Goal: Navigation & Orientation: Find specific page/section

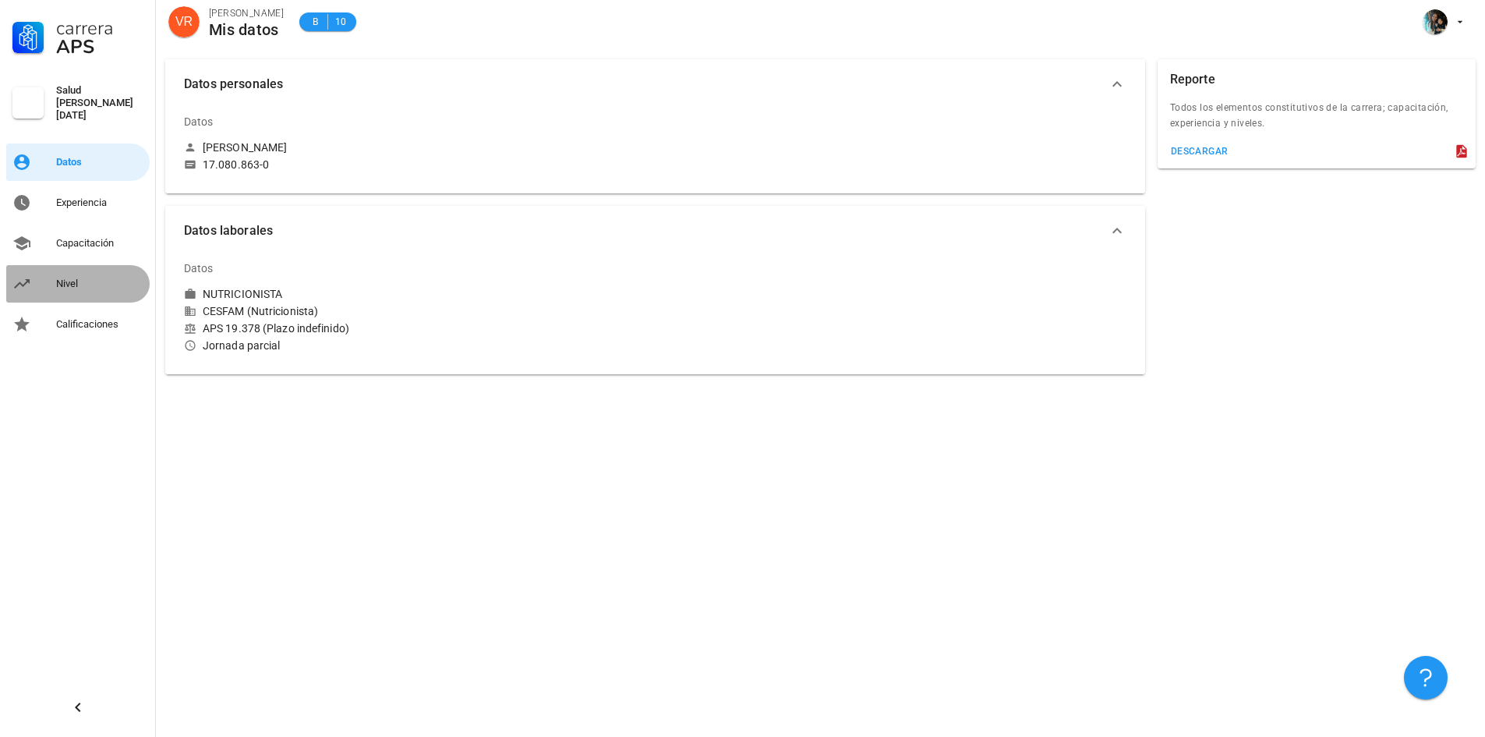
click at [73, 281] on div "Nivel" at bounding box center [99, 283] width 87 height 12
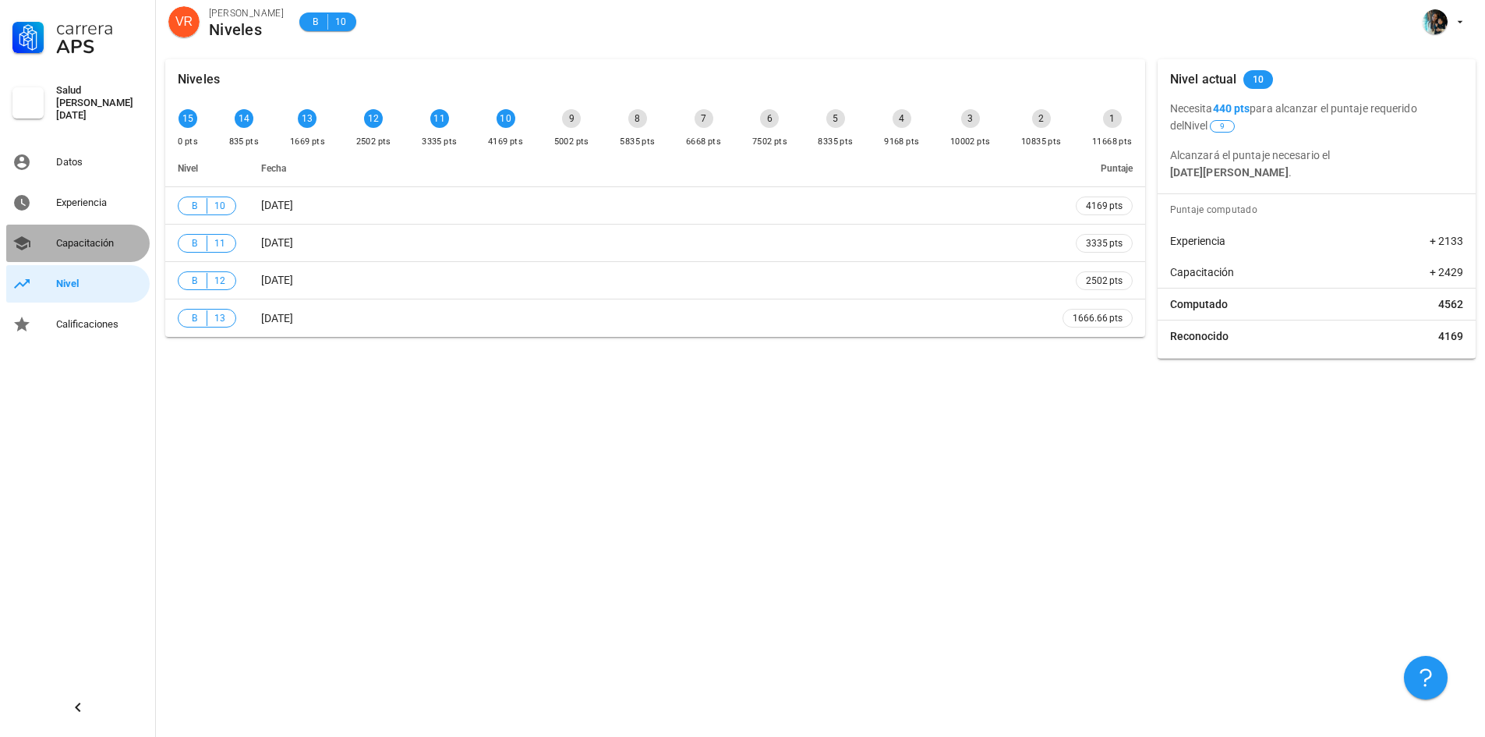
click at [90, 231] on div "Capacitación" at bounding box center [99, 243] width 87 height 25
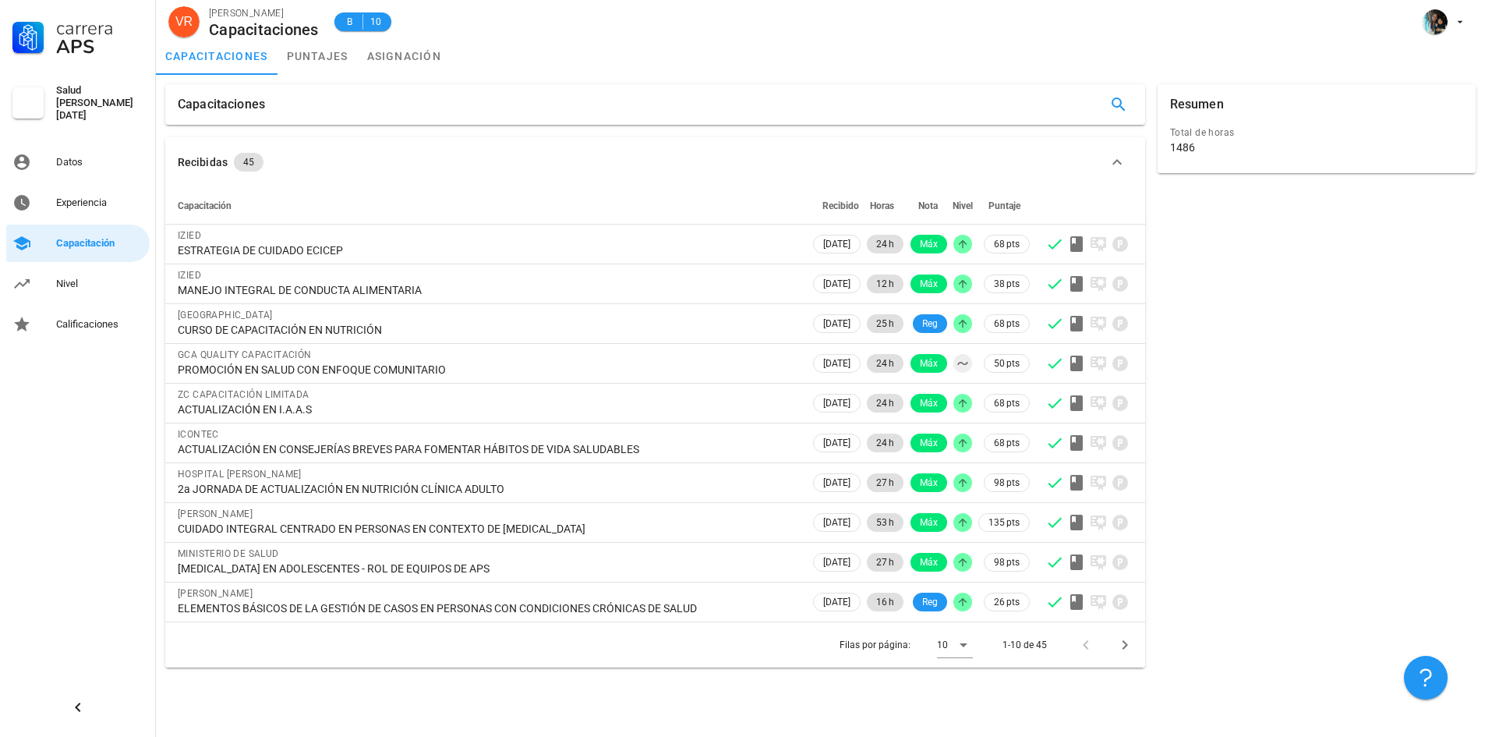
click at [84, 175] on div "Carrera APS Salud [PERSON_NAME][DATE] Datos Experiencia Capacitación Nivel Cali…" at bounding box center [78, 171] width 156 height 343
click at [75, 161] on div "Datos" at bounding box center [99, 162] width 87 height 12
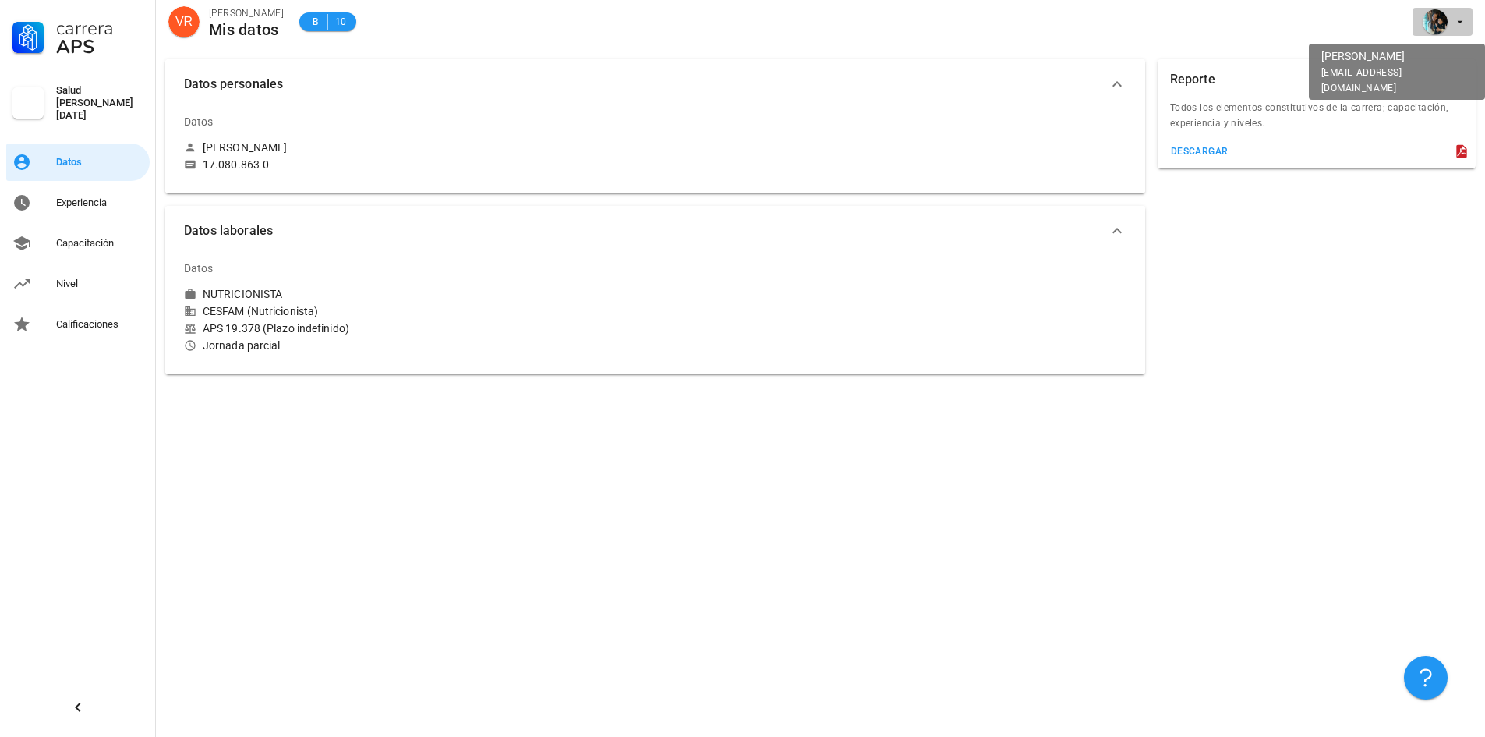
click at [1444, 23] on div "avatar" at bounding box center [1435, 21] width 25 height 25
click at [1447, 58] on div "Salir" at bounding box center [1451, 60] width 25 height 31
